Goal: Task Accomplishment & Management: Manage account settings

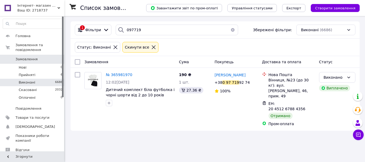
type input "097719"
click at [230, 29] on button "button" at bounding box center [233, 30] width 11 height 11
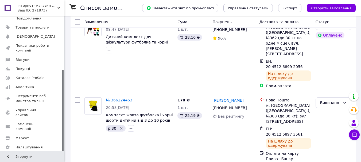
scroll to position [54, 0]
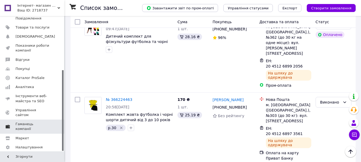
click at [35, 122] on span "Гаманець компанії" at bounding box center [33, 127] width 34 height 10
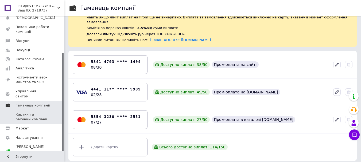
scroll to position [40, 0]
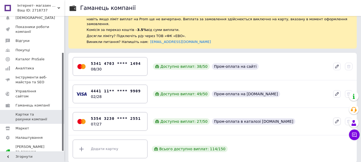
click at [336, 119] on icon at bounding box center [337, 121] width 5 height 5
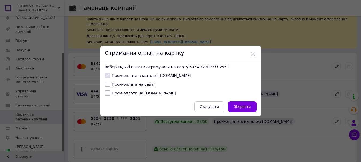
click at [107, 93] on input "Пром-оплата на [DOMAIN_NAME]" at bounding box center [107, 93] width 5 height 5
checkbox input "true"
click at [247, 105] on span "Зберегти" at bounding box center [242, 107] width 17 height 4
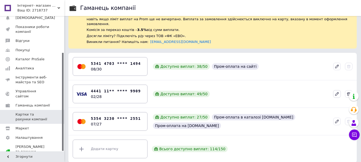
click at [336, 92] on icon at bounding box center [337, 94] width 5 height 5
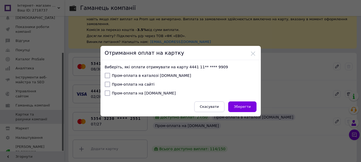
click at [107, 93] on input "Пром-оплата на [DOMAIN_NAME]" at bounding box center [107, 93] width 5 height 5
checkbox input "true"
click at [247, 106] on span "Зберегти" at bounding box center [242, 107] width 17 height 4
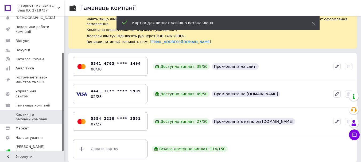
click at [337, 92] on icon at bounding box center [337, 94] width 5 height 5
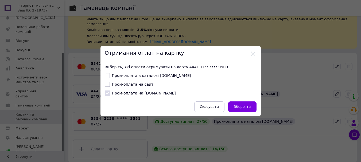
click at [106, 75] on input "Пром-оплата в каталозі [DOMAIN_NAME]" at bounding box center [107, 75] width 5 height 5
checkbox input "true"
click at [242, 105] on span "Зберегти" at bounding box center [242, 107] width 17 height 4
